Goal: Transaction & Acquisition: Purchase product/service

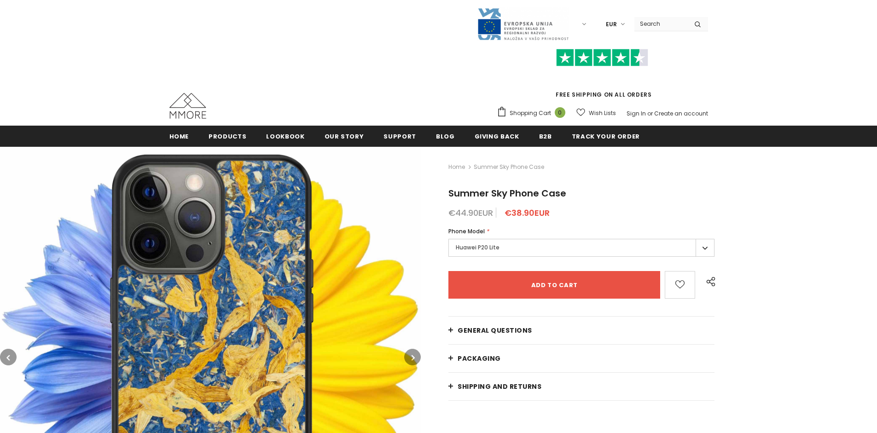
type input "Add to cart"
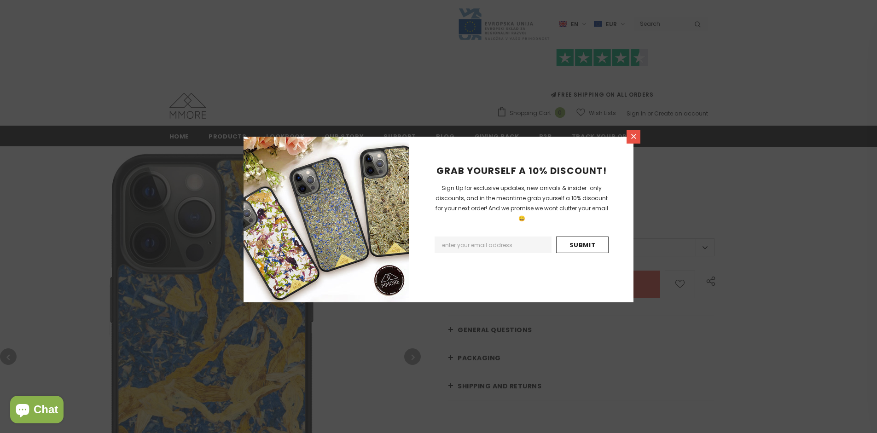
click at [634, 136] on icon at bounding box center [633, 136] width 5 height 5
